Goal: Task Accomplishment & Management: Use online tool/utility

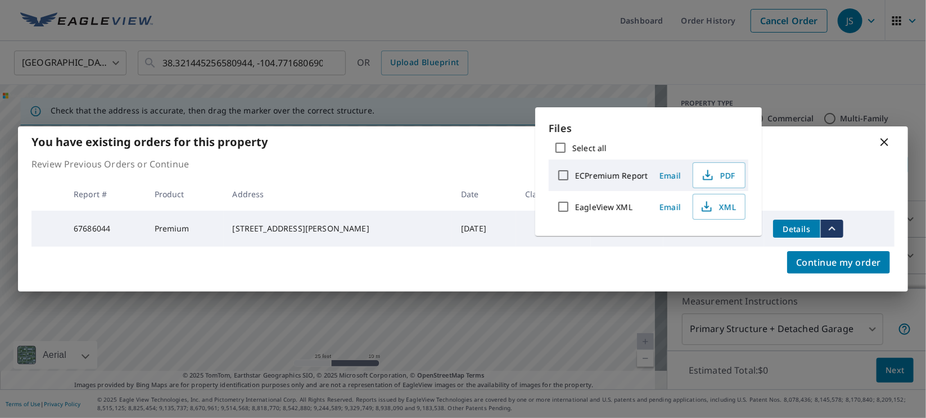
click at [883, 140] on icon at bounding box center [884, 141] width 13 height 13
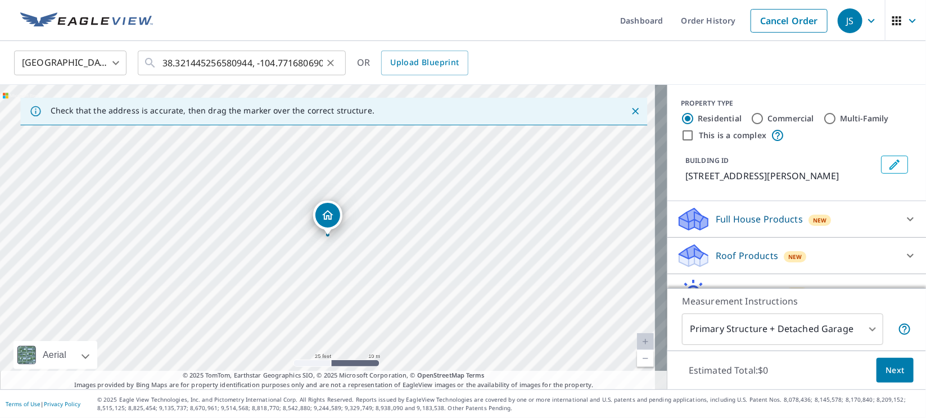
click at [334, 65] on icon "Clear" at bounding box center [330, 62] width 11 height 11
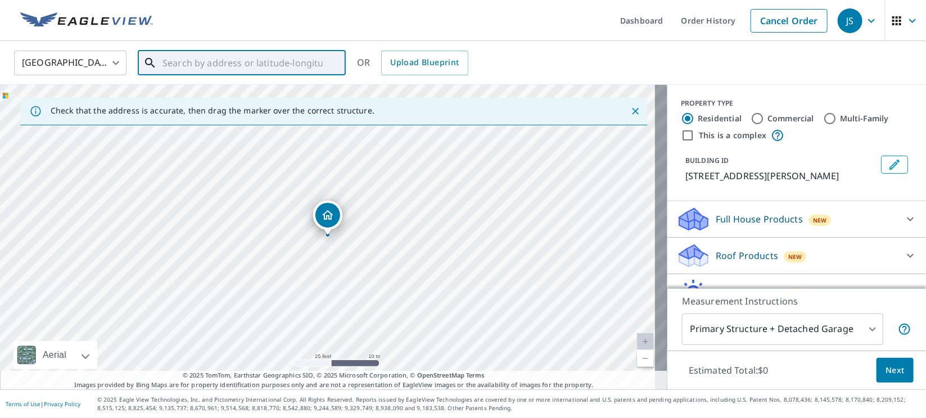
click at [283, 69] on input "text" at bounding box center [242, 62] width 160 height 31
paste input "[STREET_ADDRESS][PERSON_NAME]"
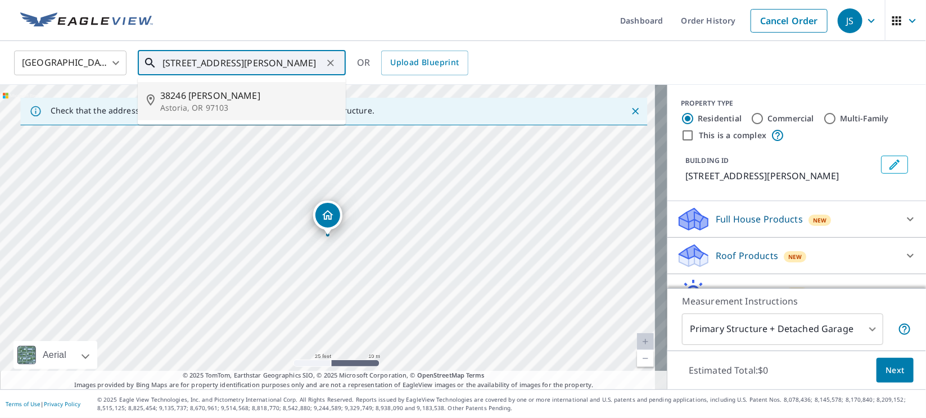
click at [234, 97] on span "38246 [PERSON_NAME]" at bounding box center [248, 95] width 177 height 13
type input "[STREET_ADDRESS][PERSON_NAME]"
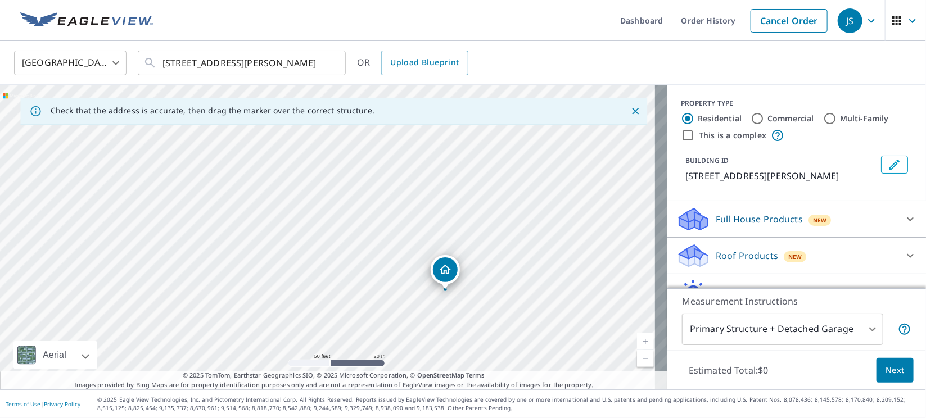
drag, startPoint x: 329, startPoint y: 218, endPoint x: 448, endPoint y: 272, distance: 129.8
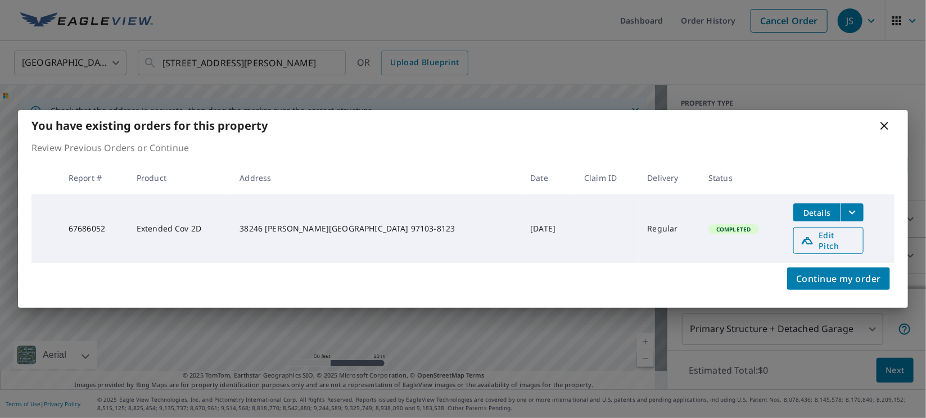
click at [801, 238] on span "Edit Pitch" at bounding box center [829, 240] width 56 height 21
click at [883, 130] on icon at bounding box center [884, 126] width 8 height 8
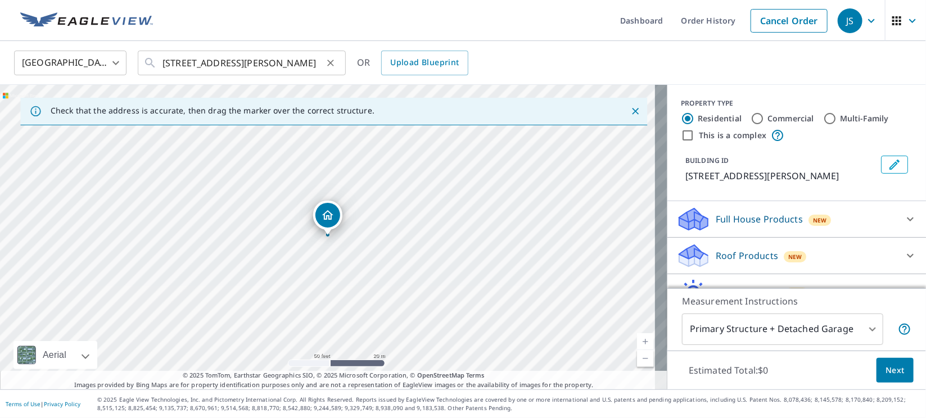
click at [331, 64] on icon "Clear" at bounding box center [330, 63] width 7 height 7
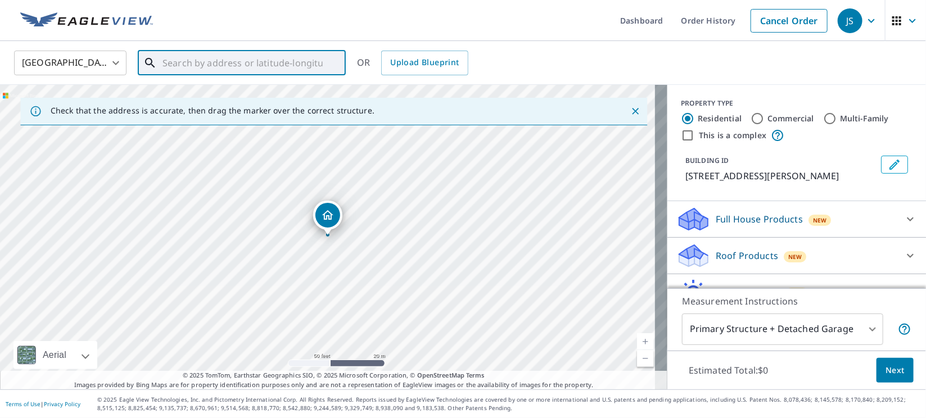
drag, startPoint x: 278, startPoint y: 64, endPoint x: 252, endPoint y: 65, distance: 25.9
click at [252, 65] on input "text" at bounding box center [242, 62] width 160 height 31
paste input "25355 CR 53"
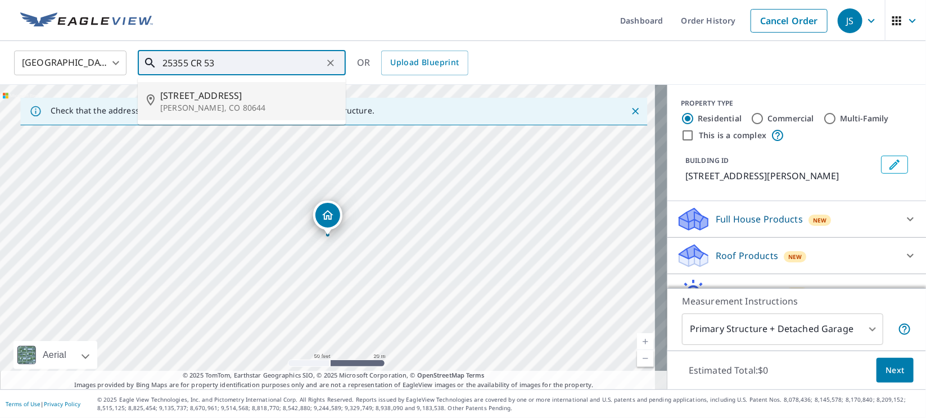
click at [186, 103] on p "[PERSON_NAME], CO 80644" at bounding box center [248, 107] width 177 height 11
type input "[STREET_ADDRESS][PERSON_NAME]"
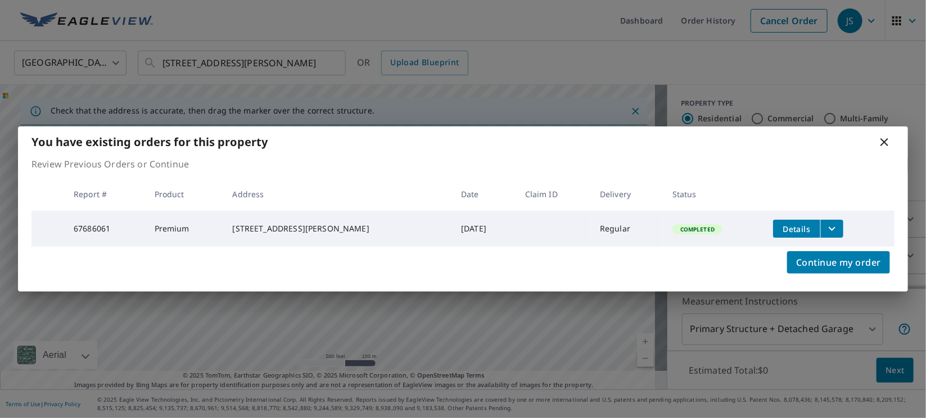
click at [826, 229] on icon "filesDropdownBtn-67686061" at bounding box center [831, 228] width 13 height 13
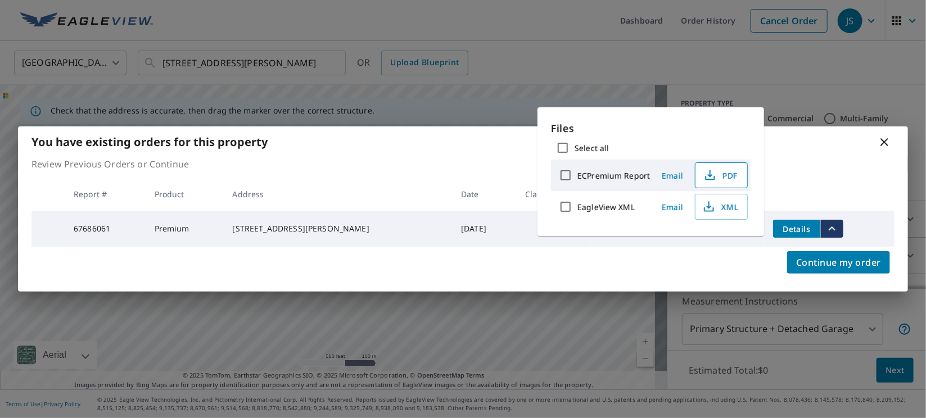
click at [719, 184] on button "PDF" at bounding box center [721, 175] width 53 height 26
click at [884, 137] on icon at bounding box center [884, 141] width 13 height 13
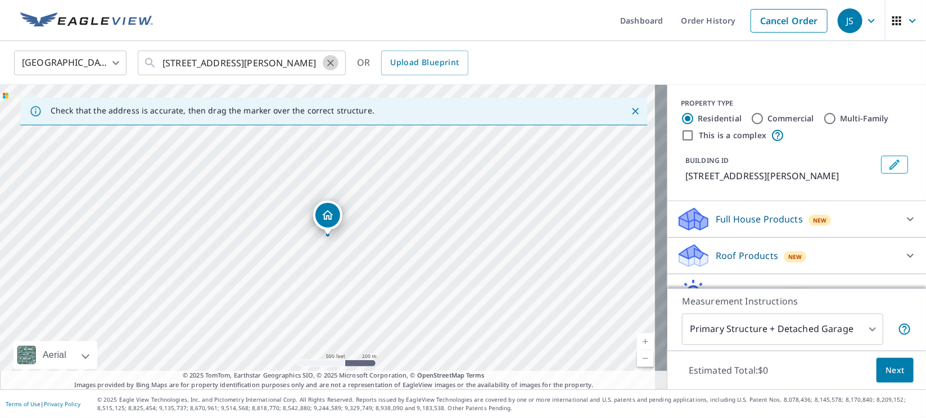
click at [328, 63] on icon "Clear" at bounding box center [330, 62] width 11 height 11
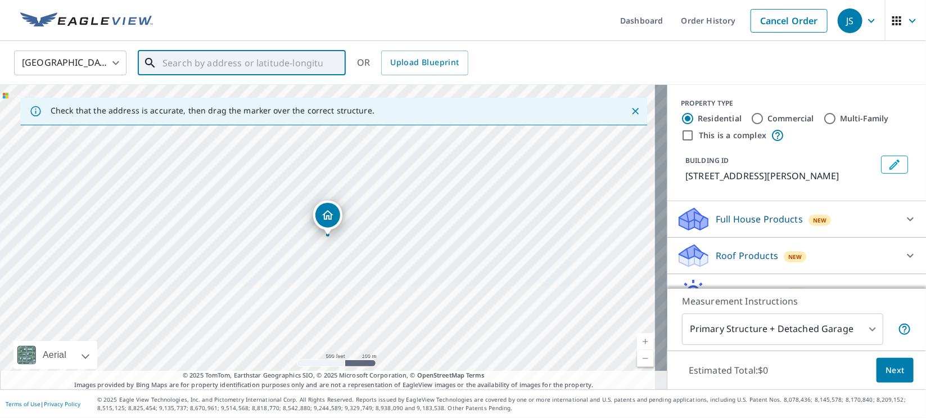
click at [283, 62] on input "text" at bounding box center [242, 62] width 160 height 31
paste input "[STREET_ADDRESS]"
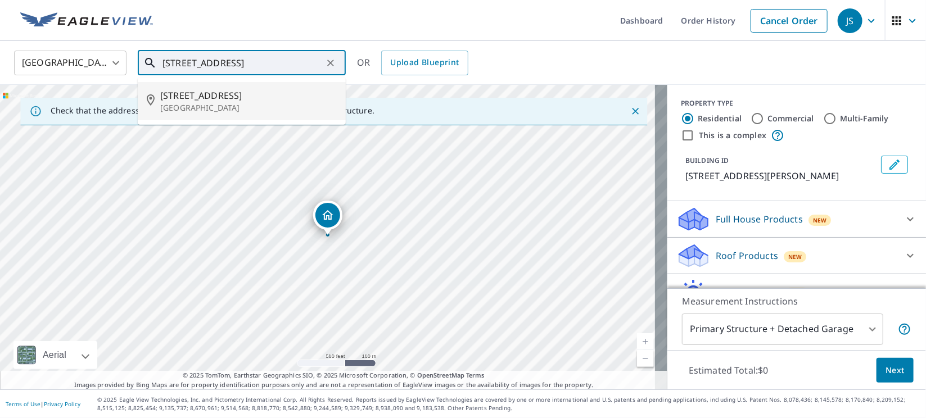
click at [193, 100] on span "[STREET_ADDRESS]" at bounding box center [248, 95] width 177 height 13
type input "[STREET_ADDRESS]"
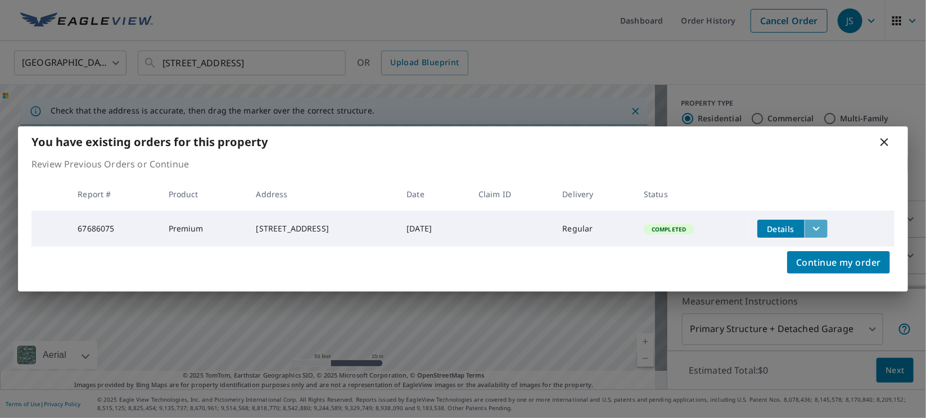
click at [823, 228] on icon "filesDropdownBtn-67686075" at bounding box center [816, 228] width 13 height 13
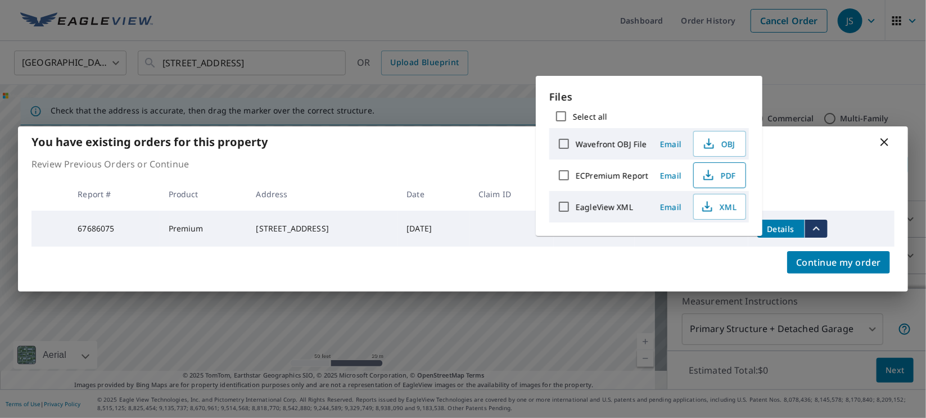
click at [729, 182] on button "PDF" at bounding box center [719, 175] width 53 height 26
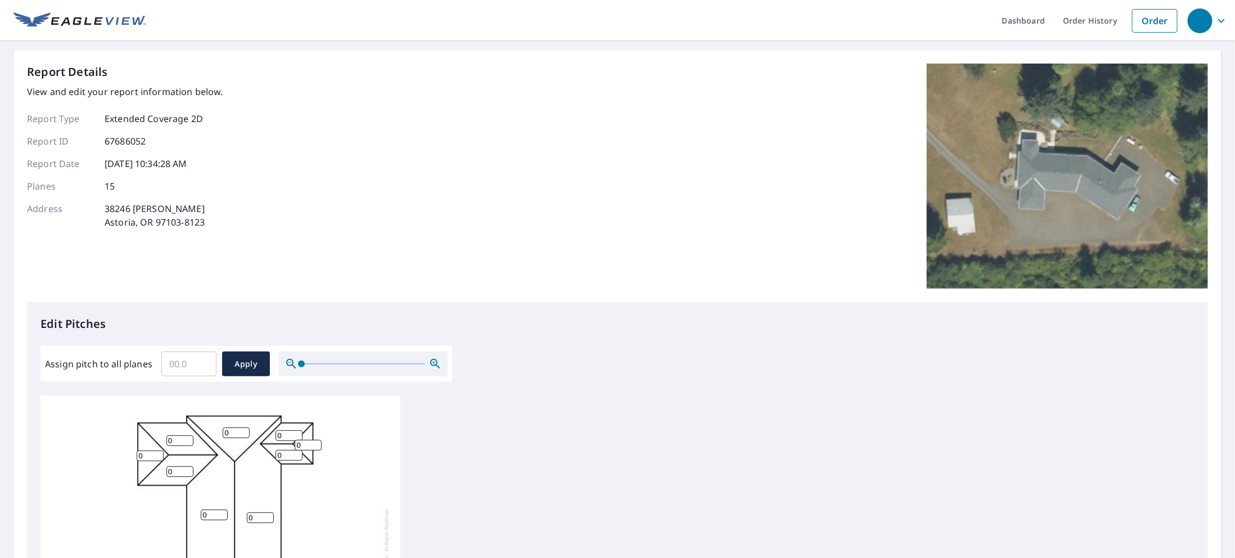
click at [192, 366] on input "Assign pitch to all planes" at bounding box center [188, 363] width 55 height 31
type input "6"
click at [242, 358] on span "Apply" at bounding box center [246, 364] width 30 height 14
type input "6"
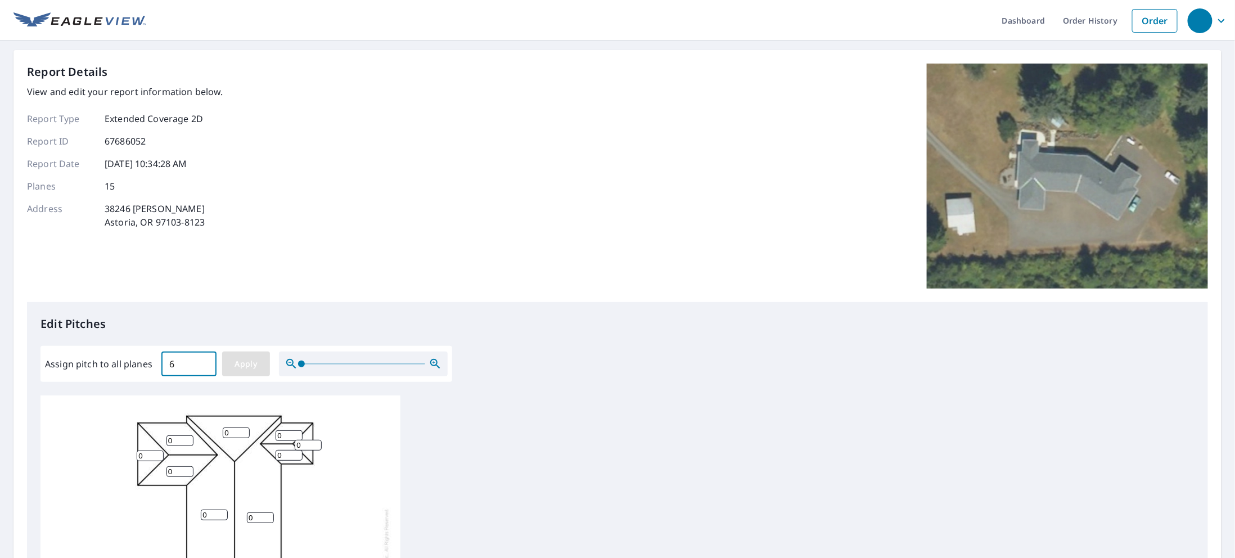
type input "6"
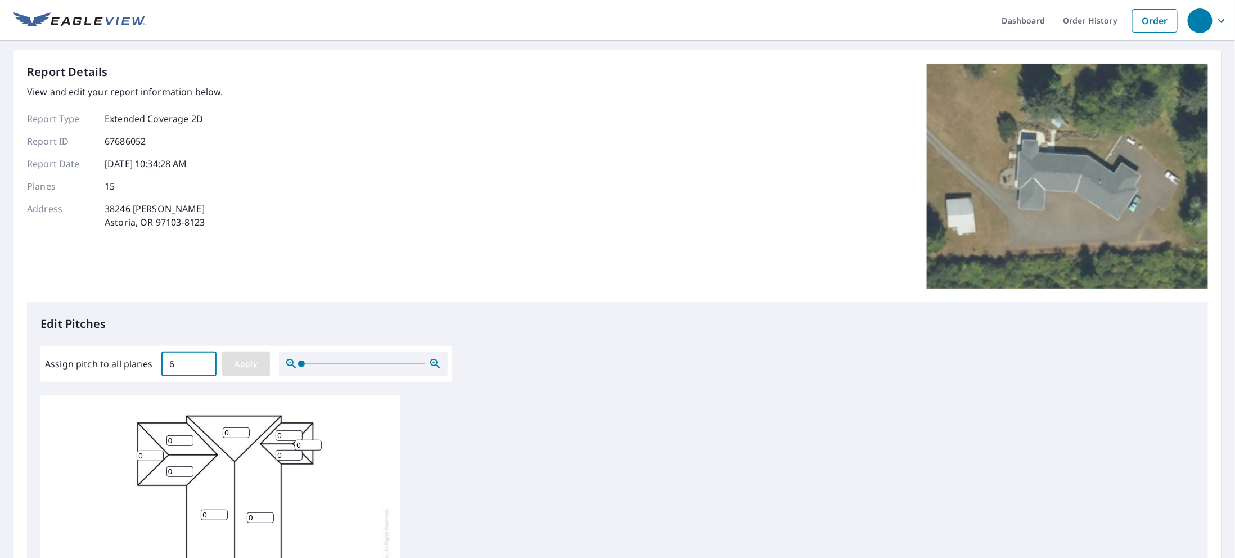
type input "6"
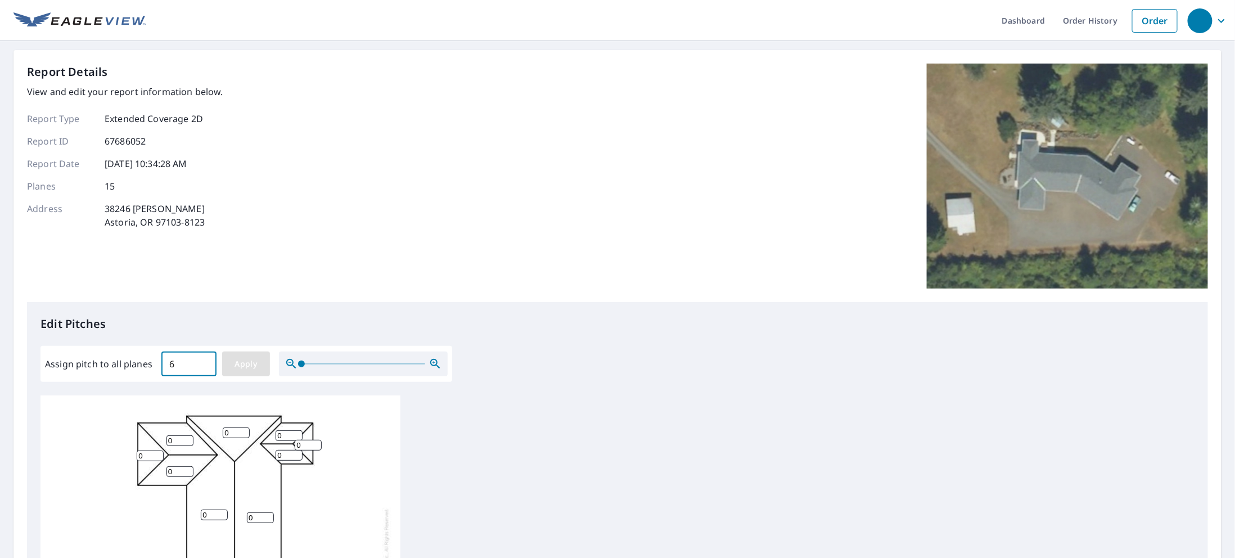
type input "6"
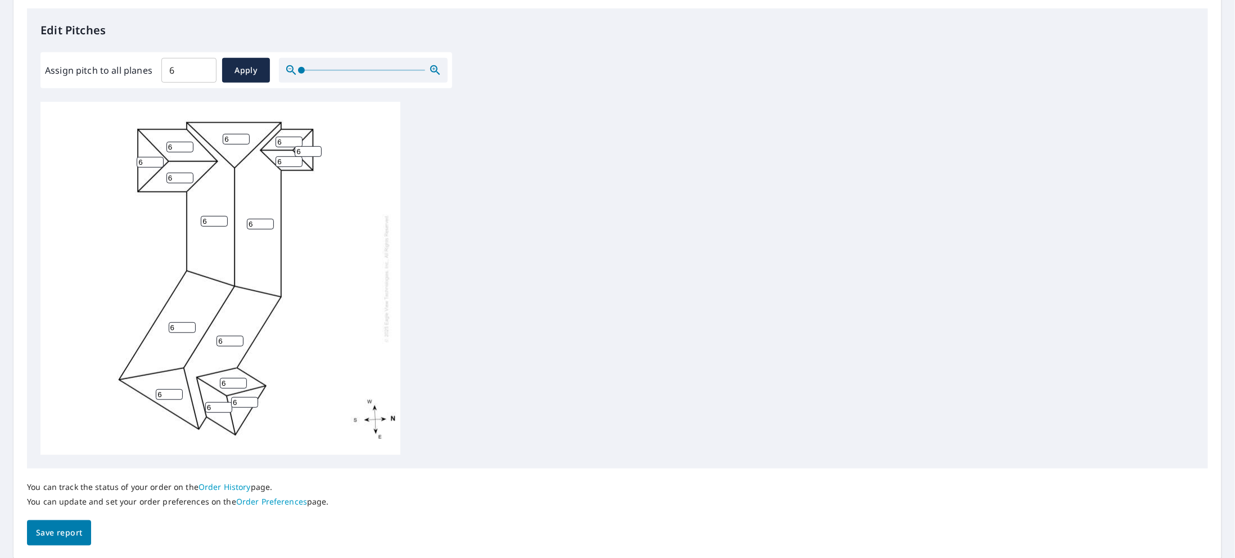
scroll to position [332, 0]
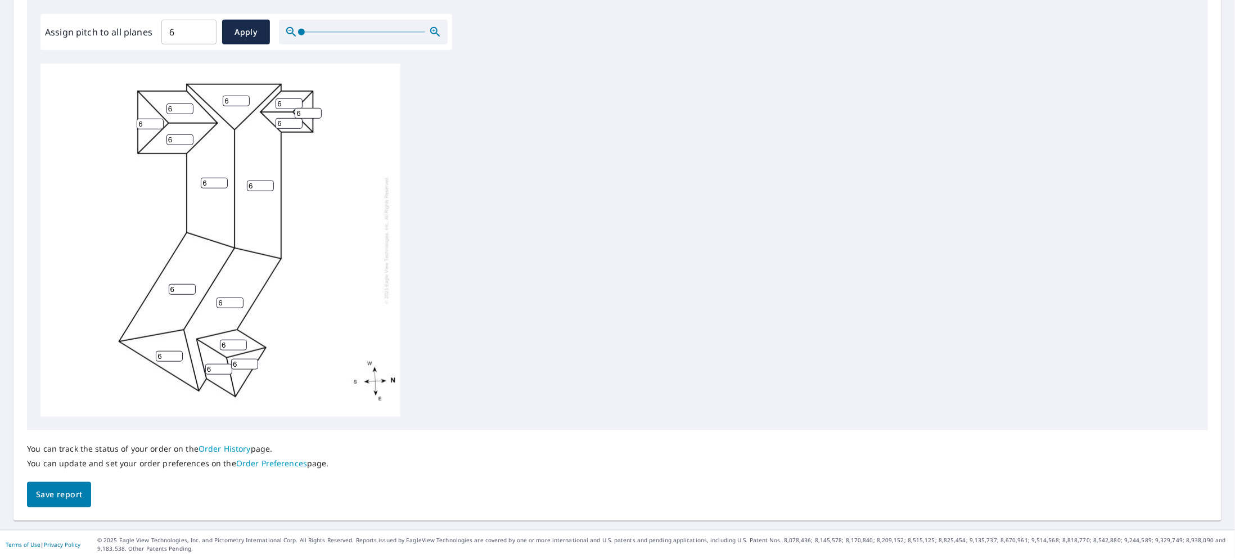
click at [37, 510] on div "Report Details View and edit your report information below. Report Type Extende…" at bounding box center [617, 119] width 1208 height 802
click at [49, 493] on span "Save report" at bounding box center [59, 494] width 46 height 14
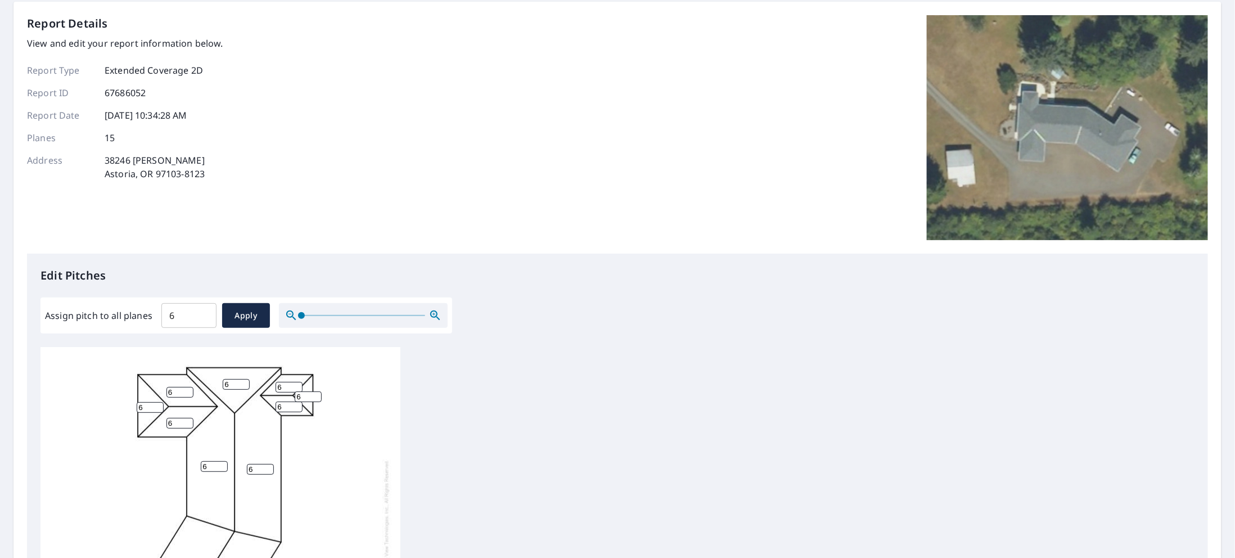
scroll to position [0, 0]
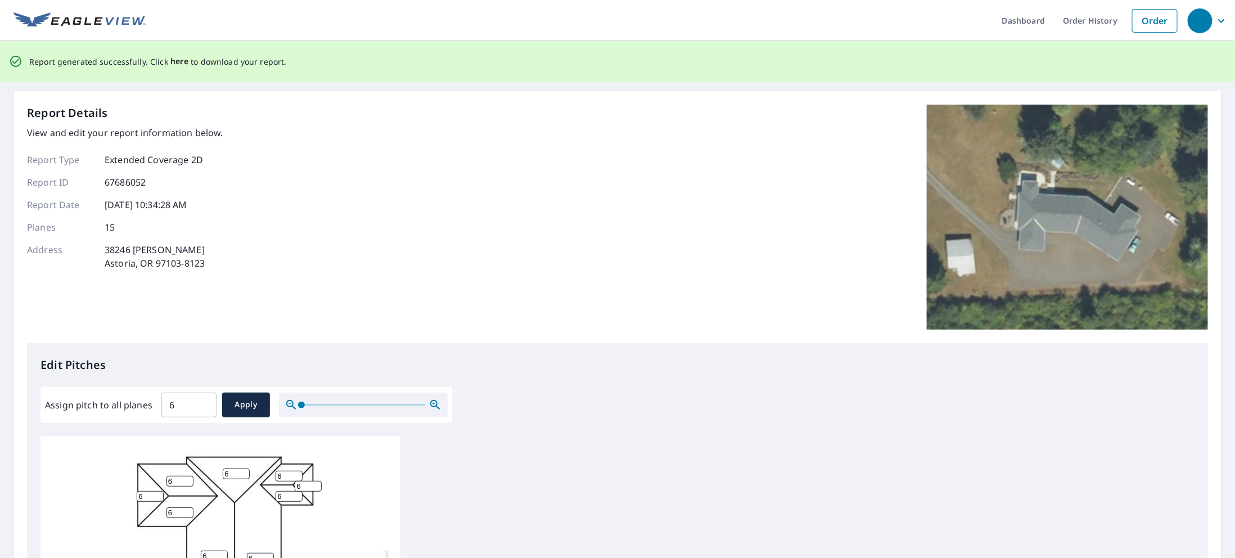
click at [176, 57] on span "here" at bounding box center [179, 62] width 19 height 14
